Goal: Task Accomplishment & Management: Manage account settings

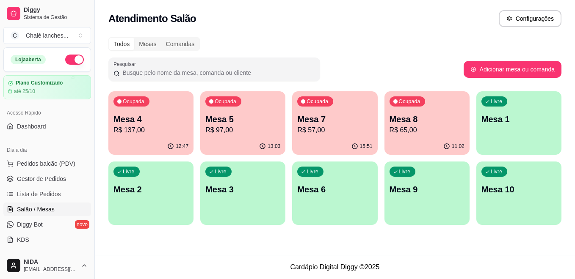
click at [174, 121] on p "Mesa 4" at bounding box center [150, 119] width 75 height 12
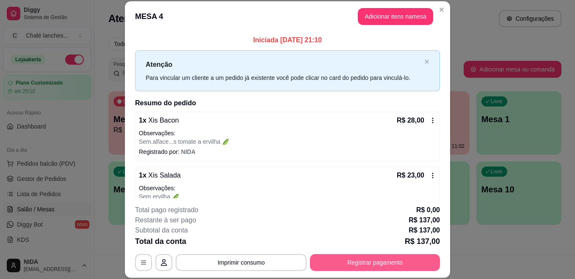
click at [373, 265] on button "Registrar pagamento" at bounding box center [375, 262] width 130 height 17
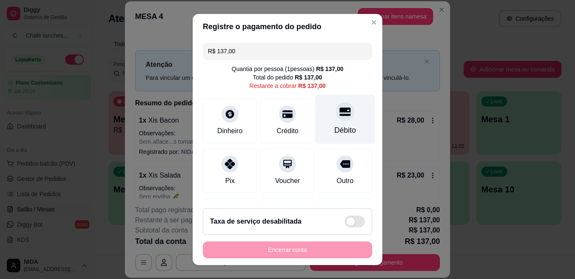
click at [339, 115] on icon at bounding box center [344, 112] width 11 height 8
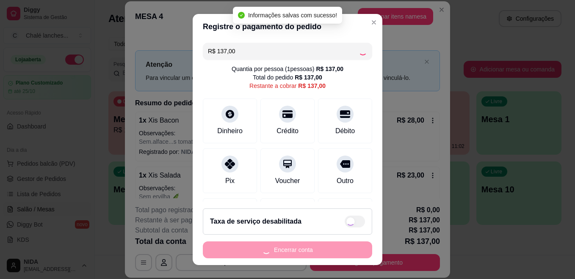
type input "R$ 0,00"
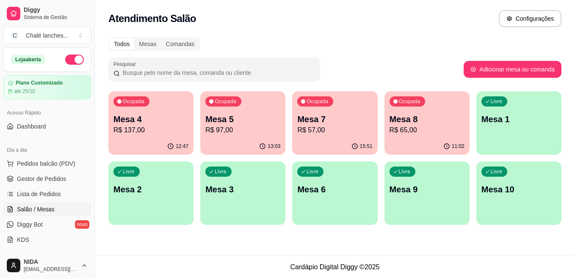
click at [148, 125] on p "R$ 137,00" at bounding box center [150, 130] width 75 height 10
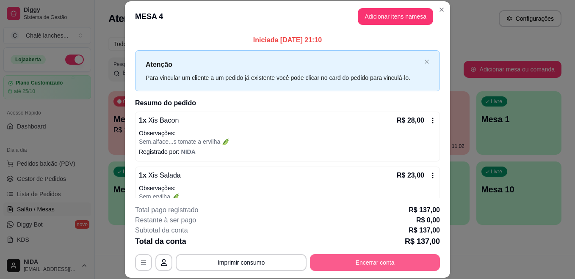
click at [372, 257] on button "Encerrar conta" at bounding box center [375, 262] width 130 height 17
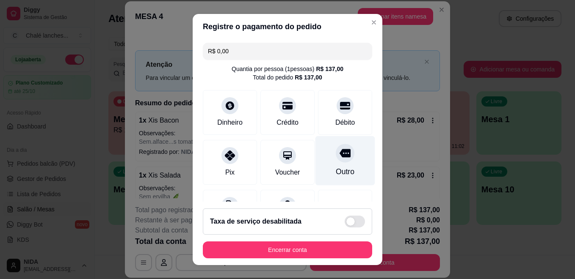
click at [339, 155] on icon at bounding box center [344, 153] width 11 height 8
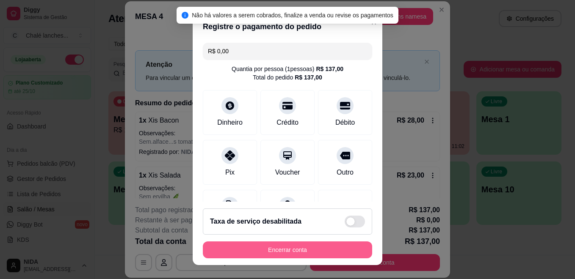
click at [307, 249] on button "Encerrar conta" at bounding box center [287, 250] width 169 height 17
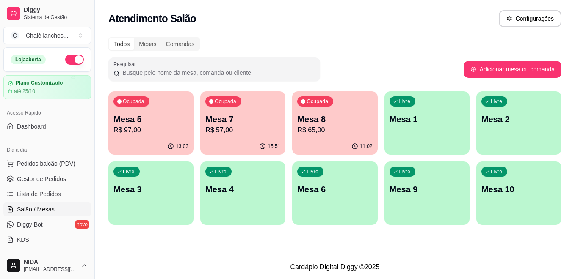
click at [155, 113] on div "Ocupada Mesa 5 R$ 97,00" at bounding box center [150, 114] width 85 height 47
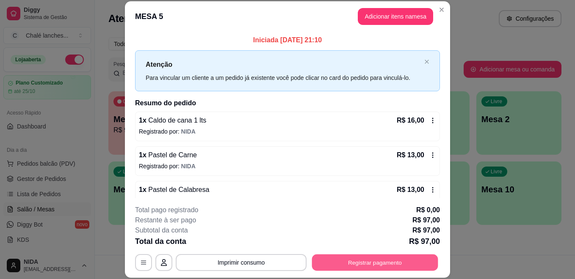
click at [355, 266] on button "Registrar pagamento" at bounding box center [375, 262] width 126 height 17
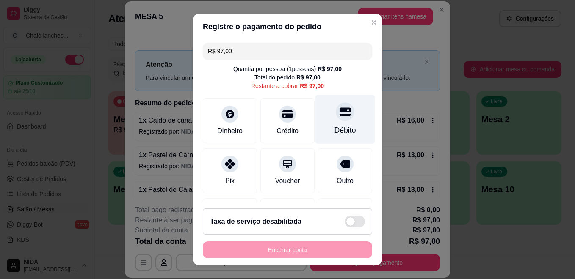
click at [339, 109] on icon at bounding box center [344, 112] width 11 height 8
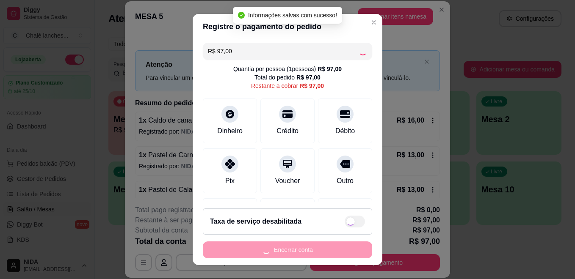
type input "R$ 0,00"
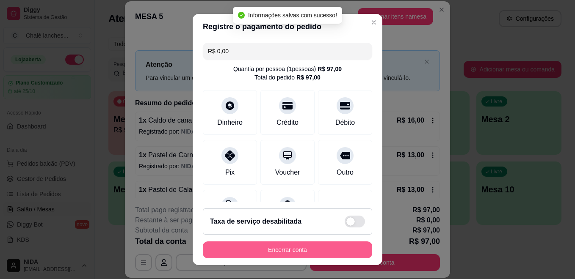
click at [323, 252] on button "Encerrar conta" at bounding box center [287, 250] width 169 height 17
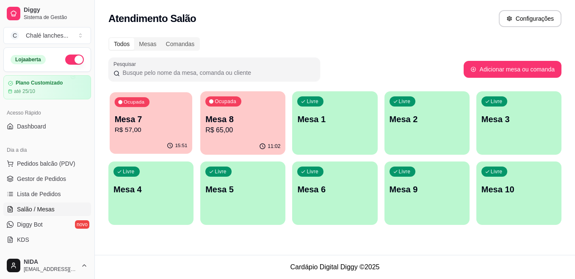
click at [162, 128] on p "R$ 57,00" at bounding box center [151, 130] width 73 height 10
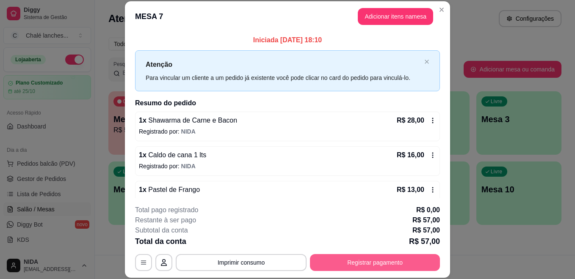
click at [370, 261] on button "Registrar pagamento" at bounding box center [375, 262] width 130 height 17
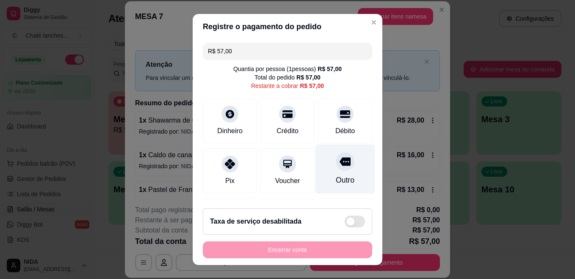
click at [339, 159] on icon at bounding box center [344, 162] width 11 height 8
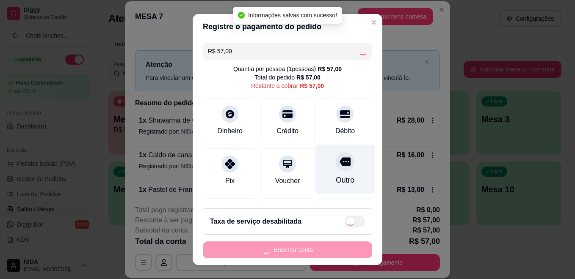
type input "R$ 0,00"
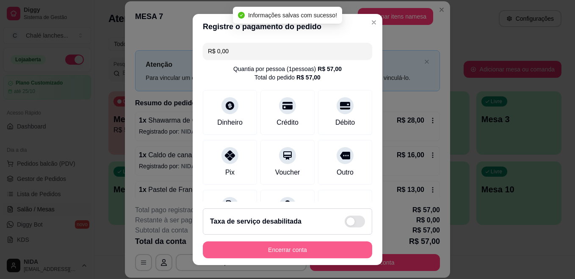
click at [331, 243] on button "Encerrar conta" at bounding box center [287, 250] width 169 height 17
click at [331, 243] on div "Encerrar conta" at bounding box center [287, 250] width 169 height 17
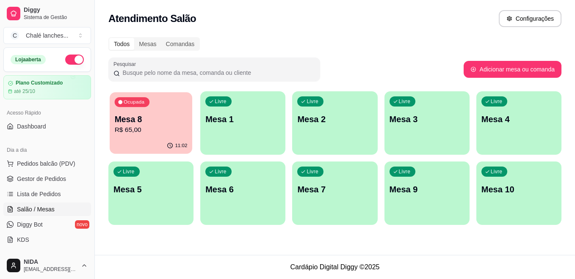
click at [150, 114] on p "Mesa 8" at bounding box center [151, 119] width 73 height 11
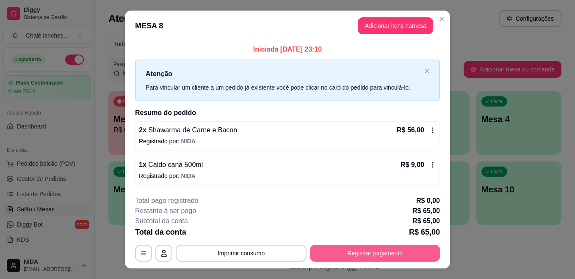
click at [372, 254] on button "Registrar pagamento" at bounding box center [375, 253] width 130 height 17
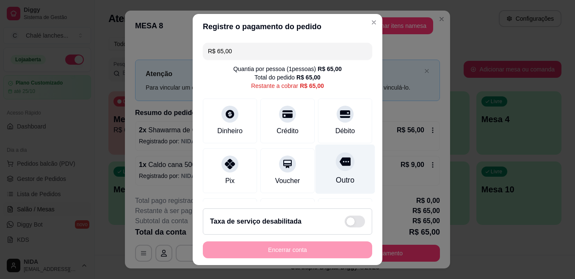
click at [336, 155] on div at bounding box center [345, 161] width 19 height 19
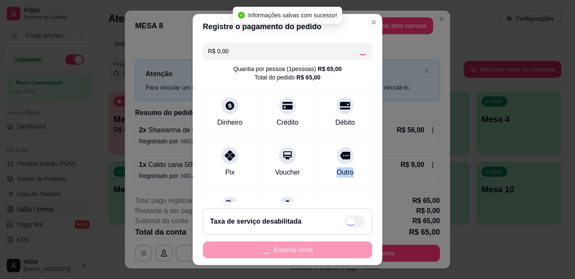
type input "R$ 0,00"
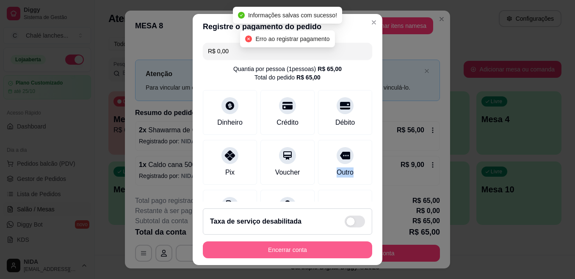
click at [320, 251] on button "Encerrar conta" at bounding box center [287, 250] width 169 height 17
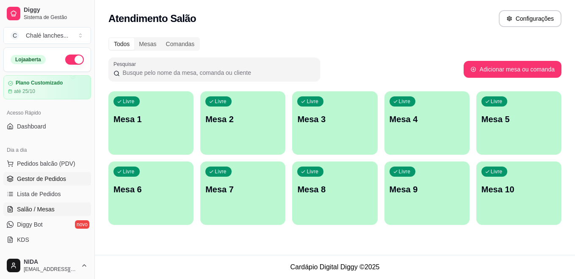
click at [39, 178] on span "Gestor de Pedidos" at bounding box center [41, 179] width 49 height 8
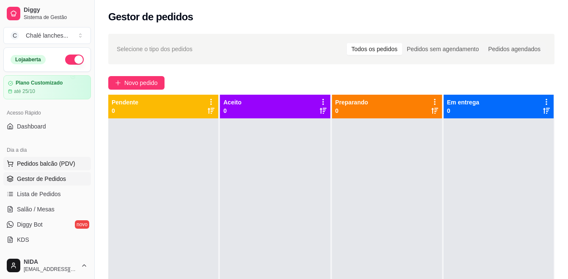
click at [37, 161] on span "Pedidos balcão (PDV)" at bounding box center [46, 164] width 58 height 8
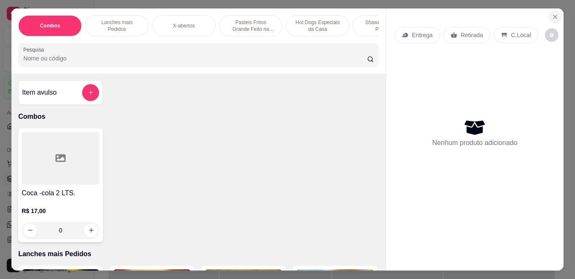
click at [552, 14] on icon "Close" at bounding box center [555, 17] width 7 height 7
